Goal: Task Accomplishment & Management: Manage account settings

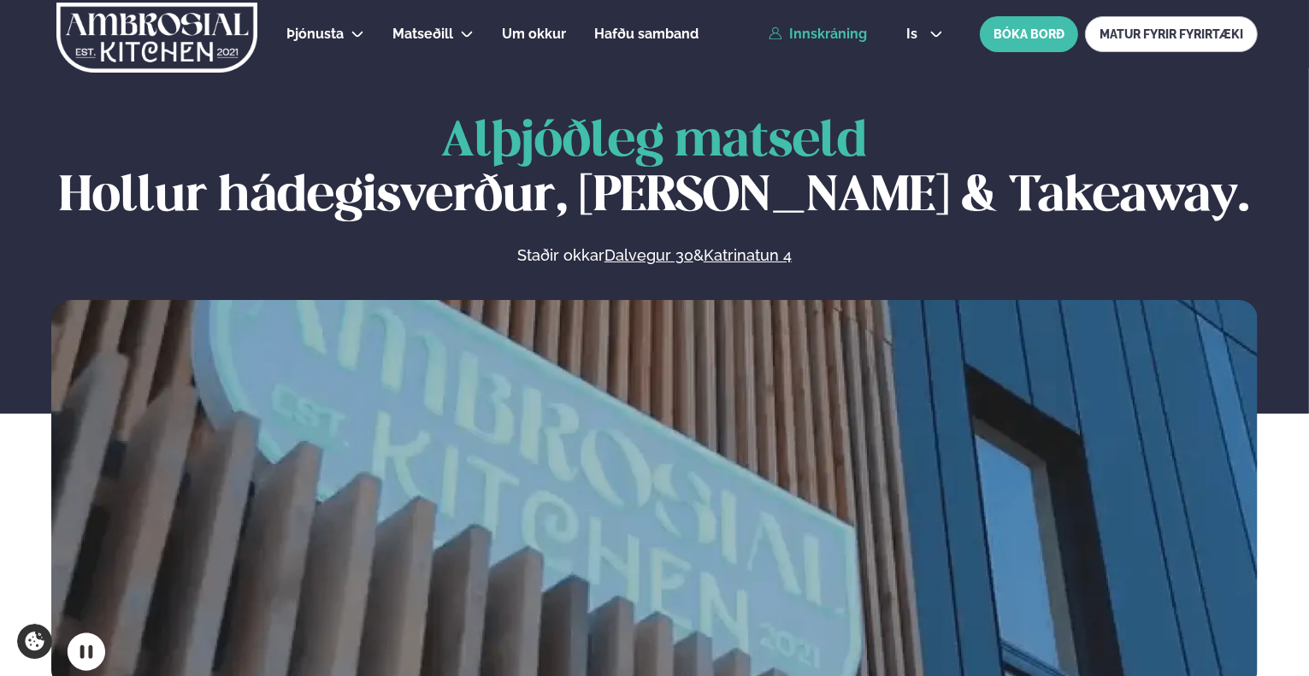
click at [819, 32] on link "Innskráning" at bounding box center [818, 34] width 98 height 15
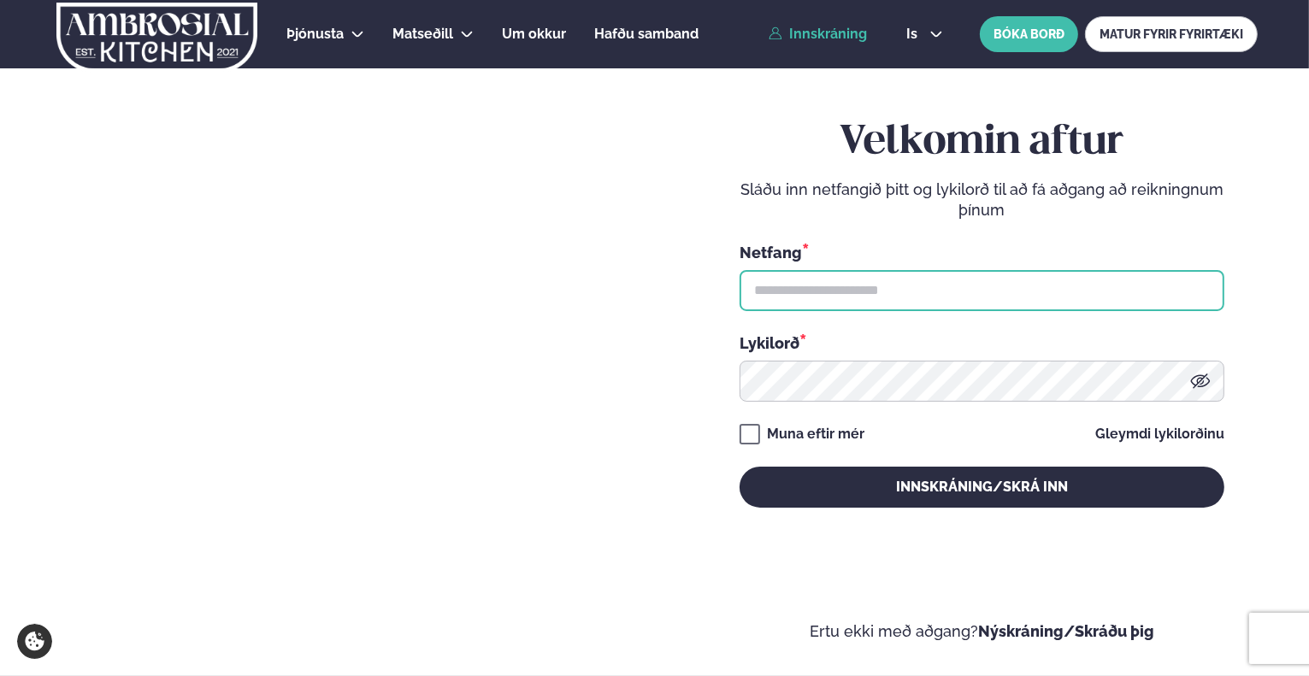
click at [938, 300] on input "text" at bounding box center [982, 290] width 485 height 41
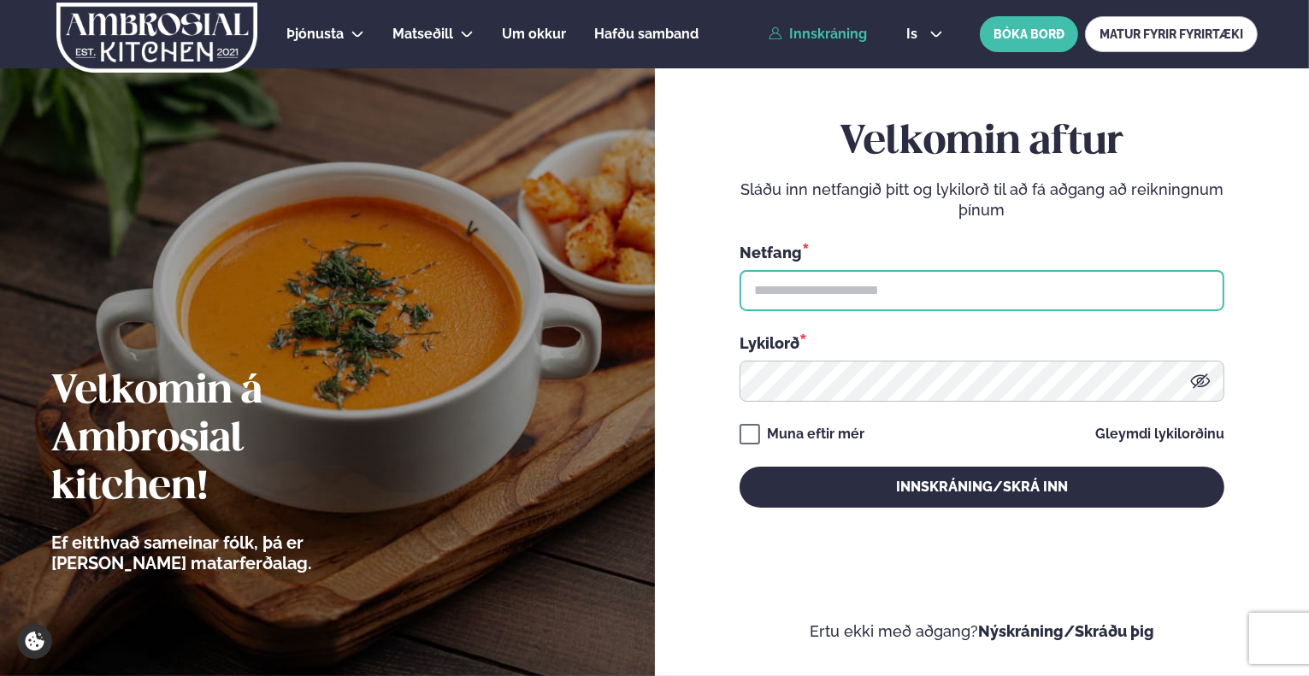
type input "**********"
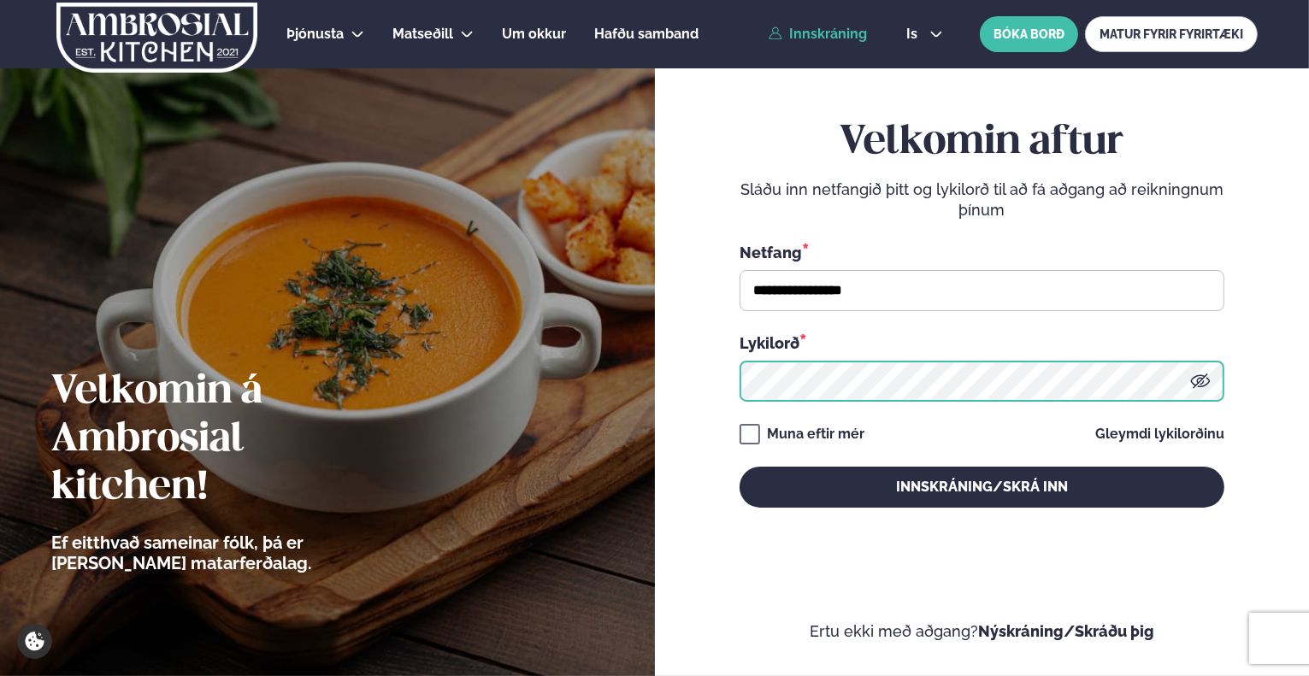
click at [740, 467] on button "Innskráning/Skrá inn" at bounding box center [982, 487] width 485 height 41
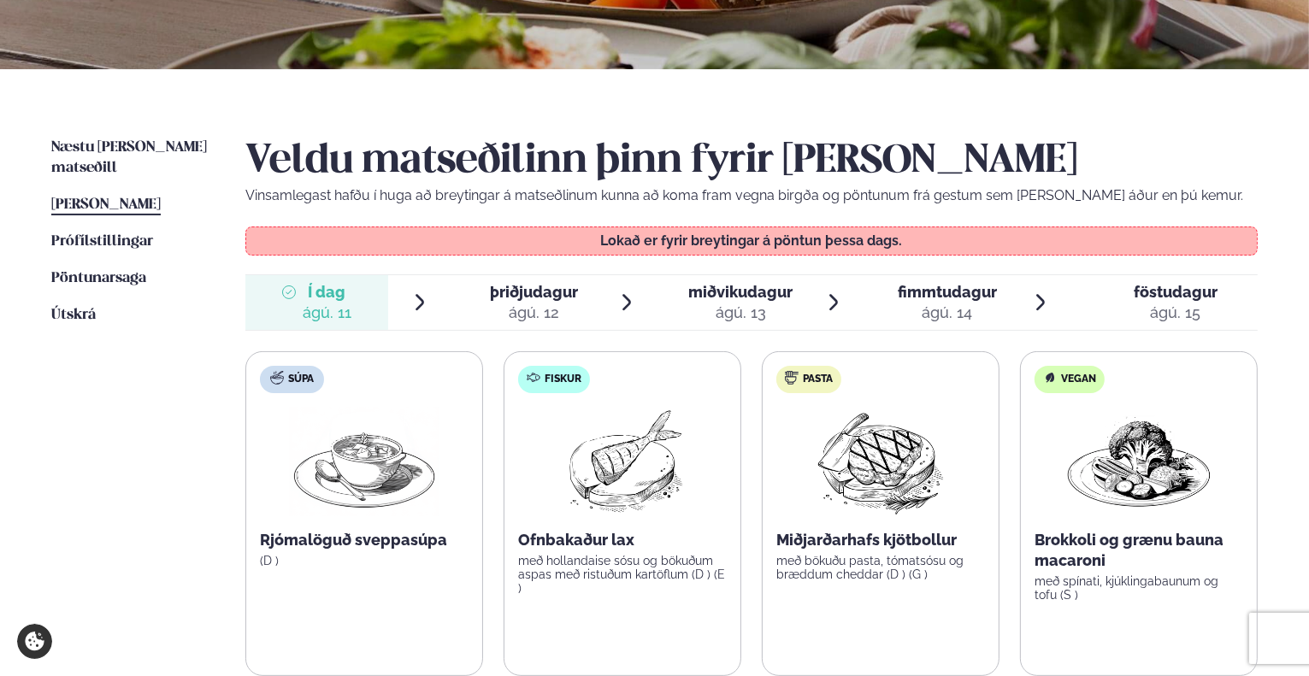
scroll to position [342, 0]
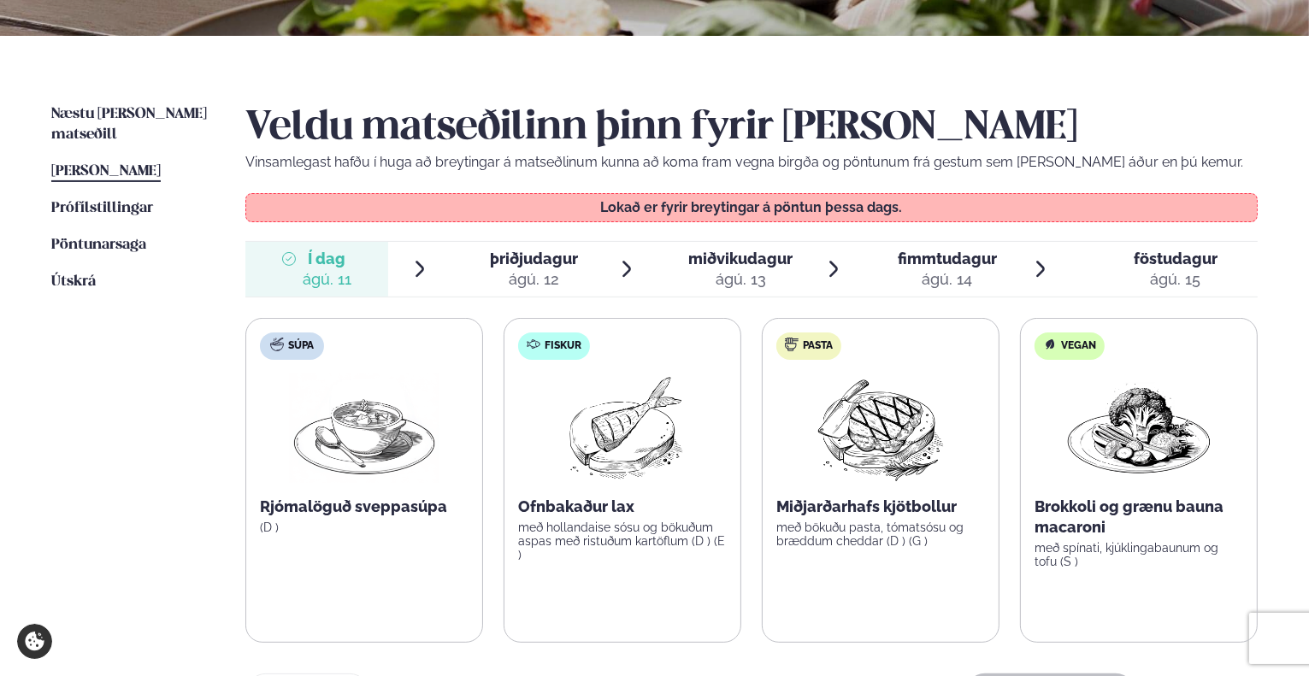
click at [522, 277] on div "ágú. 12" at bounding box center [534, 279] width 88 height 21
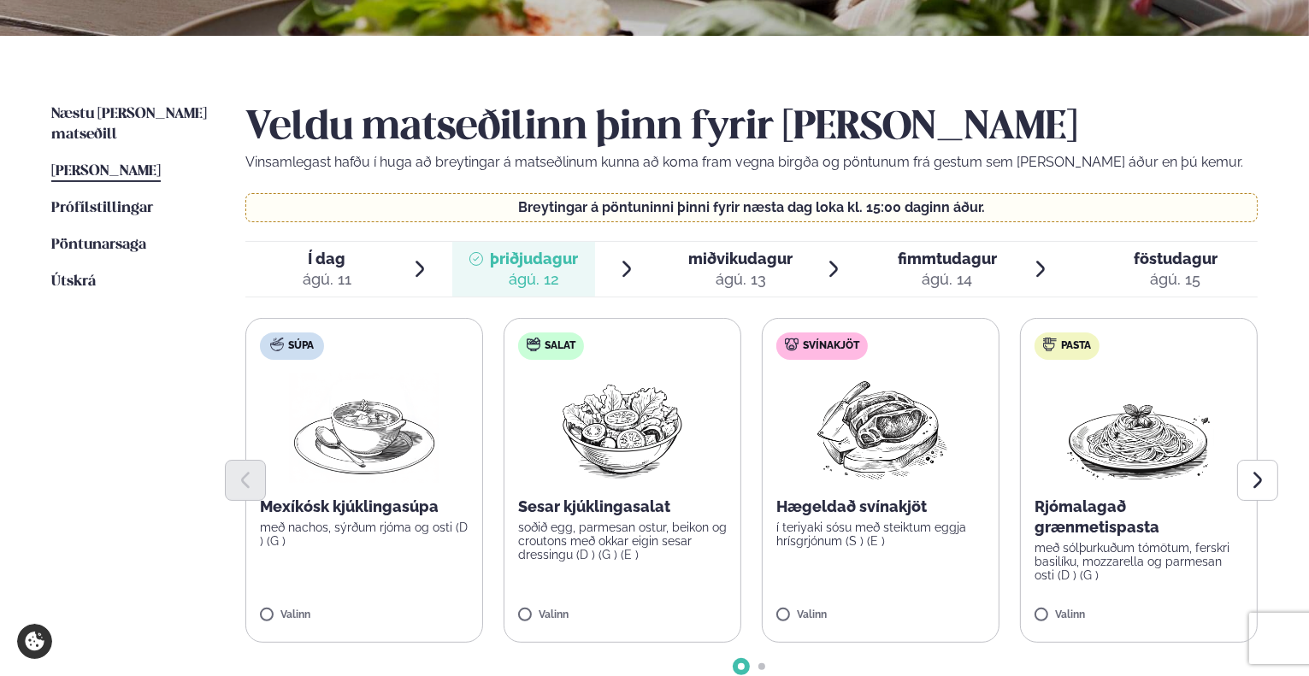
click at [725, 261] on span "miðvikudagur" at bounding box center [740, 259] width 104 height 18
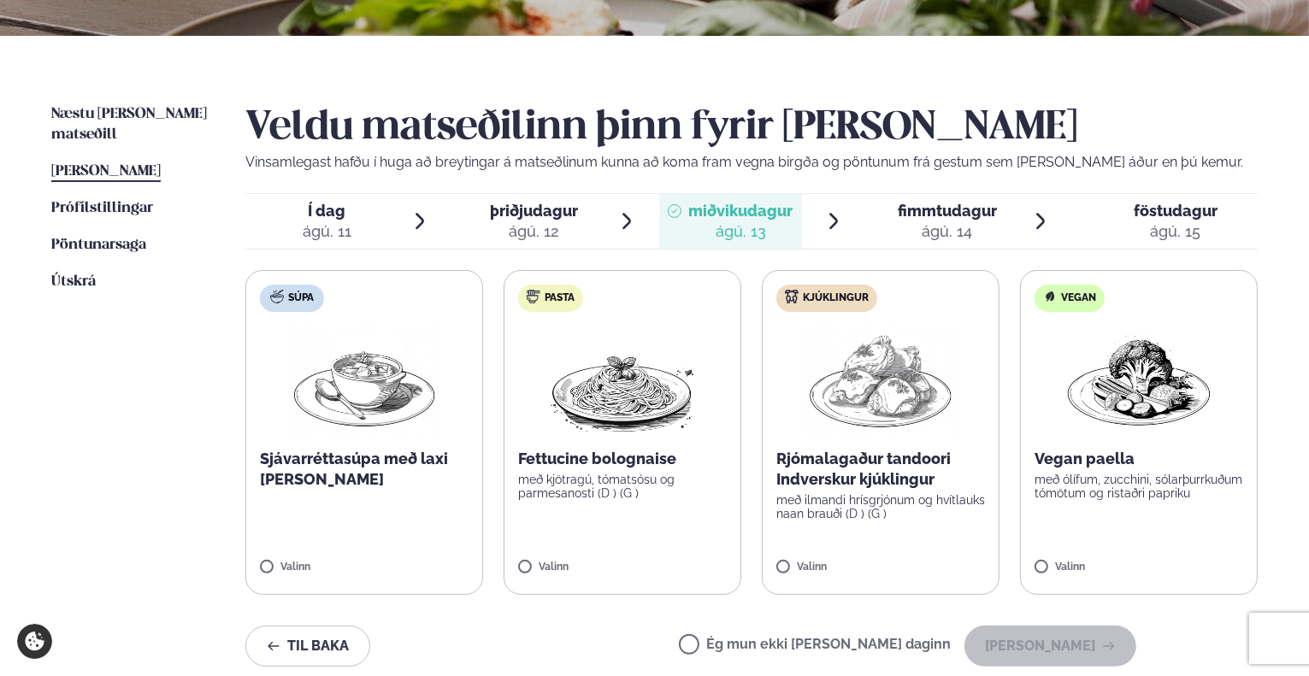
scroll to position [428, 0]
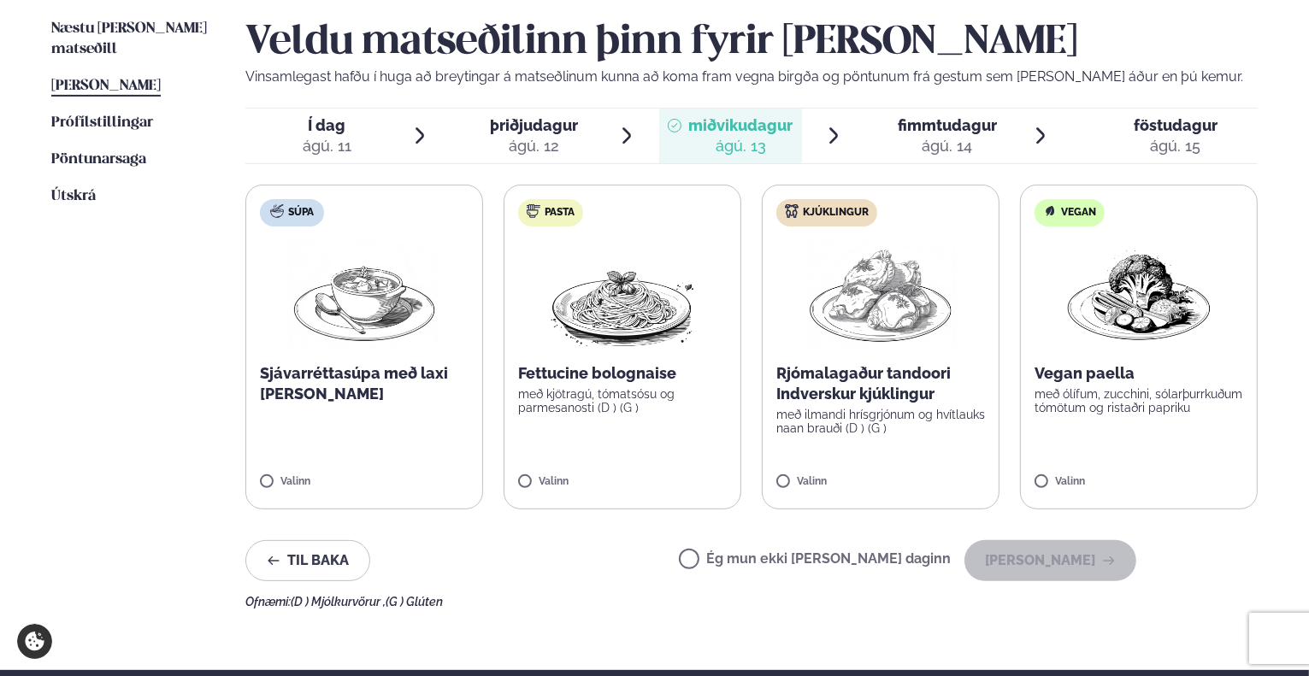
click at [906, 137] on div "ágú. 14" at bounding box center [947, 146] width 99 height 21
